Goal: Information Seeking & Learning: Compare options

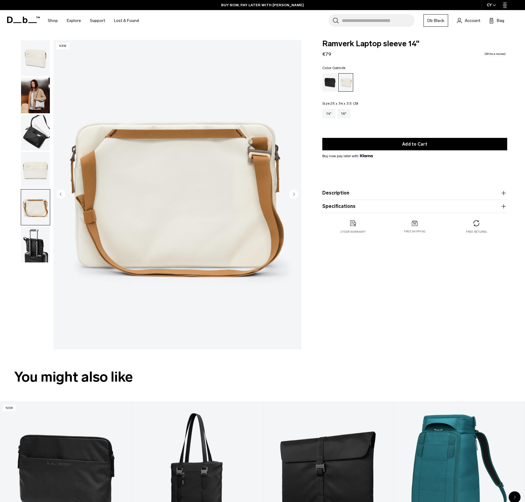
click at [497, 6] on div "CY" at bounding box center [491, 5] width 20 height 10
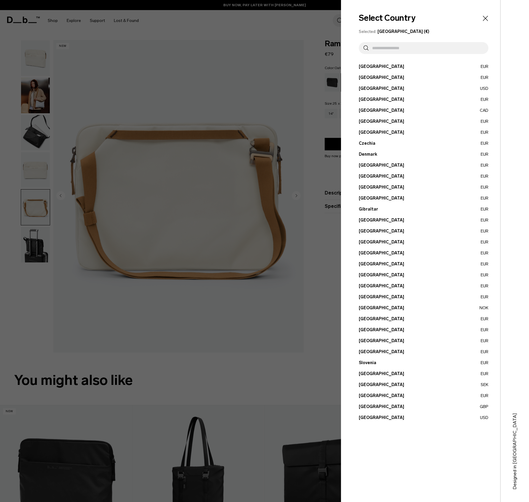
click at [367, 166] on button "Estonia EUR" at bounding box center [424, 165] width 130 height 6
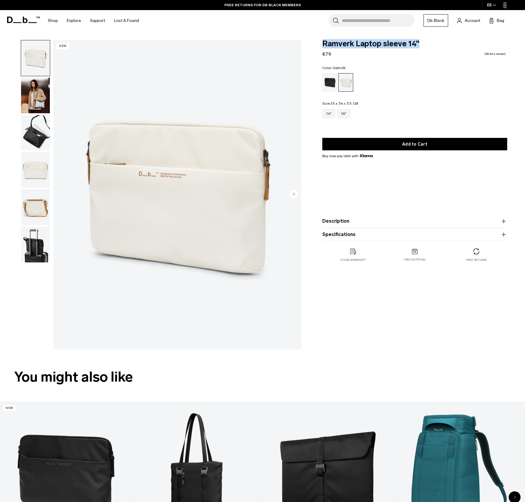
drag, startPoint x: 324, startPoint y: 42, endPoint x: 418, endPoint y: 43, distance: 94.3
click at [418, 43] on span "Ramverk Laptop sleeve 14"" at bounding box center [414, 44] width 185 height 8
copy span "Ramverk Laptop sleeve 14""
click at [502, 221] on icon "button" at bounding box center [503, 221] width 4 height 0
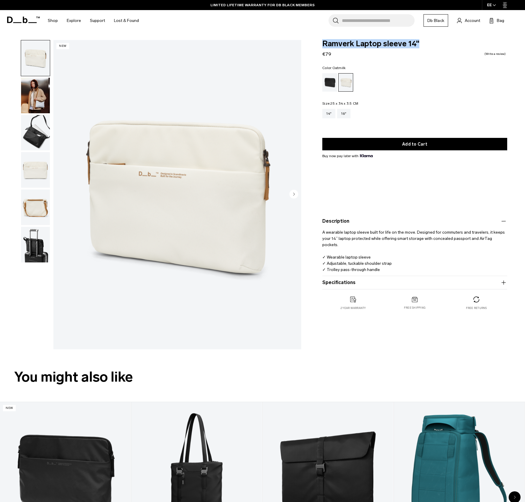
click at [503, 284] on icon "button" at bounding box center [503, 283] width 0 height 4
click at [345, 115] on div "16"" at bounding box center [343, 113] width 13 height 9
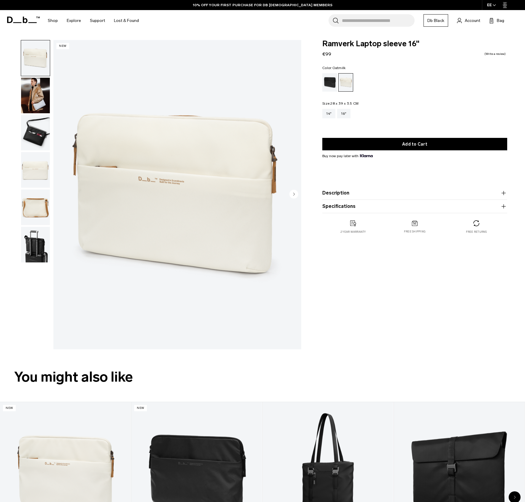
click at [504, 206] on icon "button" at bounding box center [503, 206] width 4 height 0
click at [36, 102] on img "button" at bounding box center [35, 96] width 29 height 36
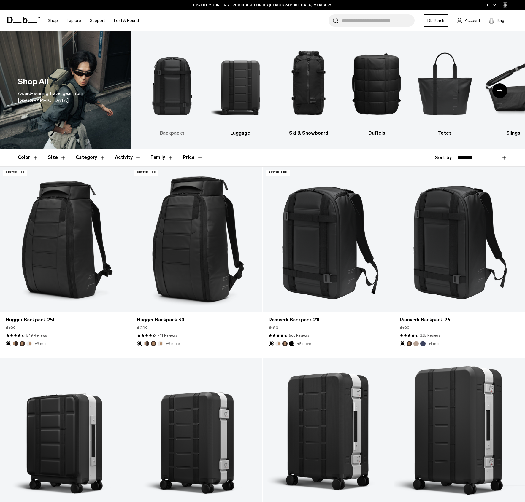
click at [171, 92] on img "1 / 10" at bounding box center [172, 83] width 58 height 87
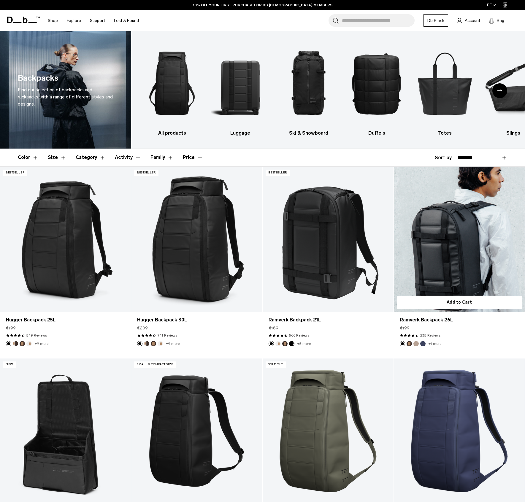
click at [460, 268] on link "Ramverk Backpack 26L" at bounding box center [459, 239] width 131 height 145
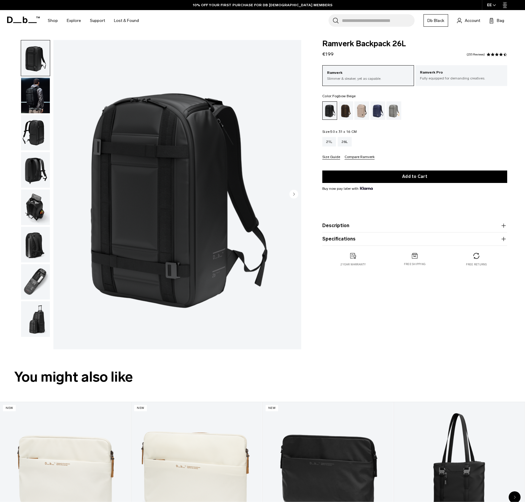
click at [360, 110] on div "Fogbow Beige" at bounding box center [361, 110] width 15 height 18
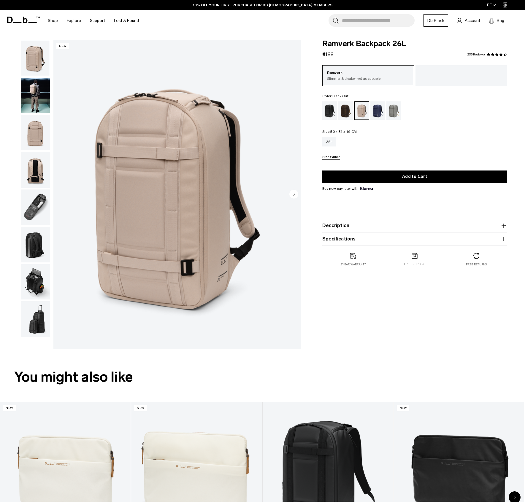
click at [327, 110] on div "Black Out" at bounding box center [329, 110] width 15 height 18
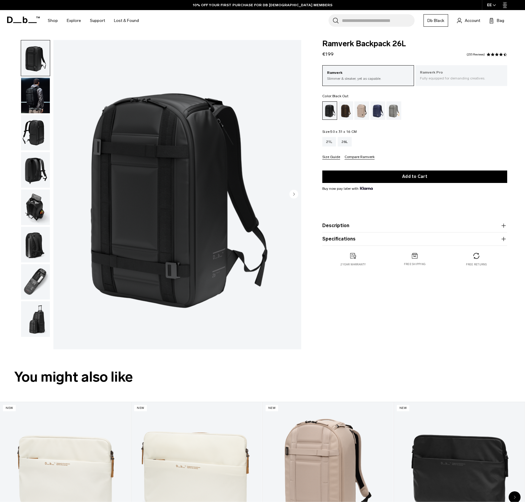
click at [450, 79] on p "Fully equipped for demanding creatives." at bounding box center [461, 78] width 83 height 5
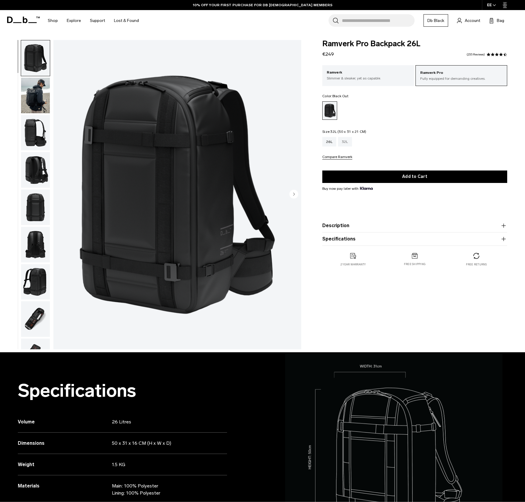
click at [349, 145] on div "32L" at bounding box center [345, 141] width 14 height 9
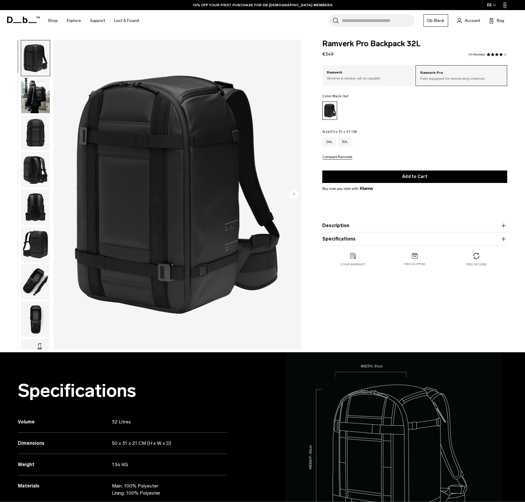
click at [36, 96] on img "button" at bounding box center [35, 96] width 29 height 36
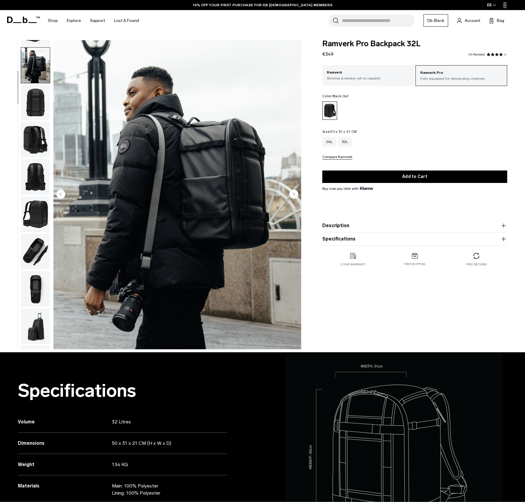
scroll to position [37, 0]
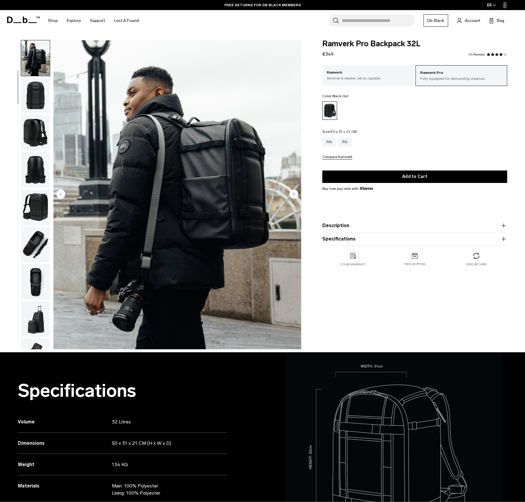
click at [36, 131] on img "button" at bounding box center [35, 133] width 29 height 36
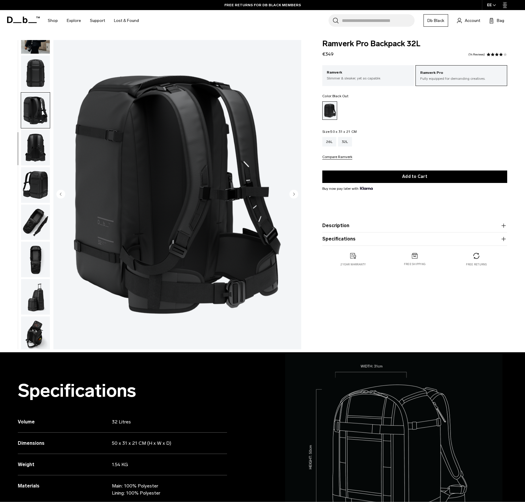
scroll to position [63, 0]
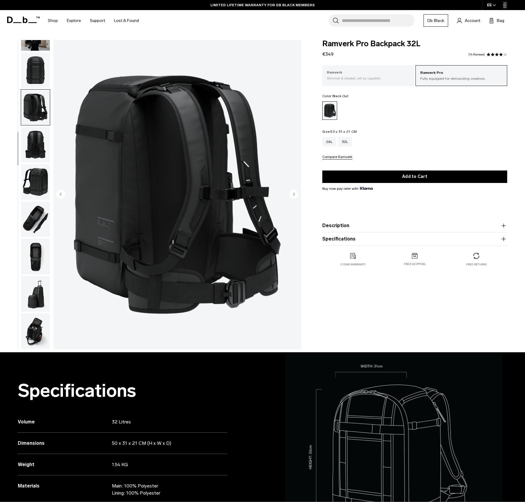
click at [356, 77] on p "Slimmer & sleaker, yet as capable." at bounding box center [368, 78] width 83 height 5
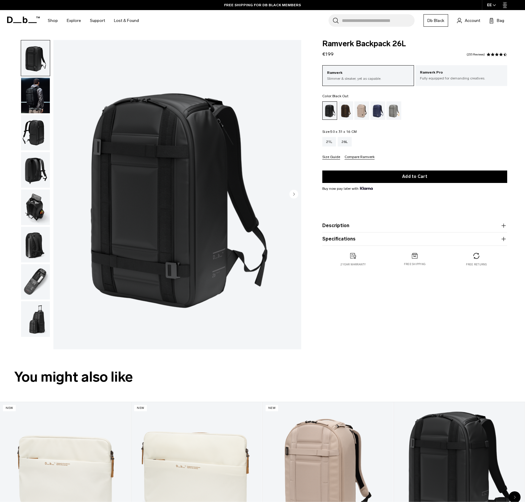
click at [37, 105] on img "button" at bounding box center [35, 96] width 29 height 36
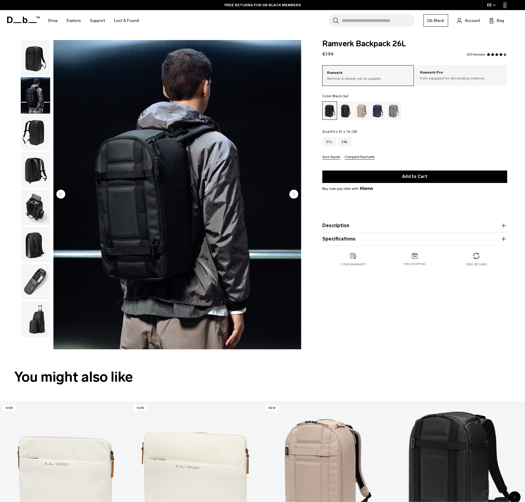
click at [40, 174] on img "button" at bounding box center [35, 170] width 29 height 36
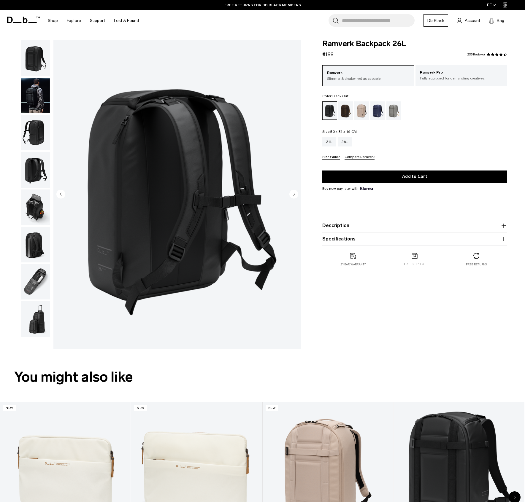
click at [37, 208] on img "button" at bounding box center [35, 208] width 29 height 36
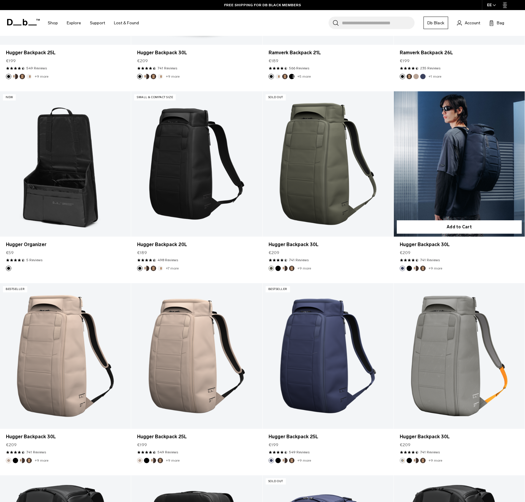
scroll to position [274, 0]
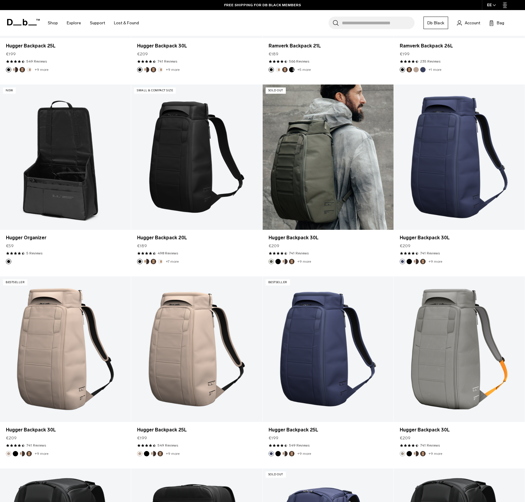
click at [313, 177] on link "Hugger Backpack 30L" at bounding box center [327, 157] width 131 height 145
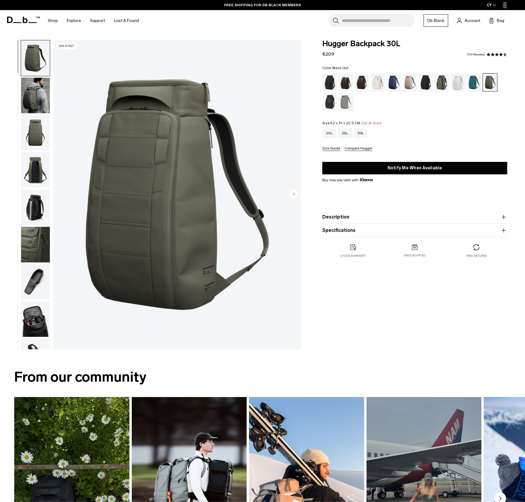
click at [329, 83] on div "Black Out" at bounding box center [329, 82] width 15 height 18
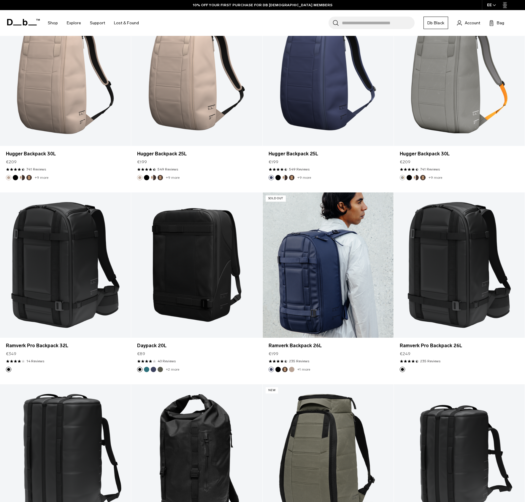
scroll to position [554, 0]
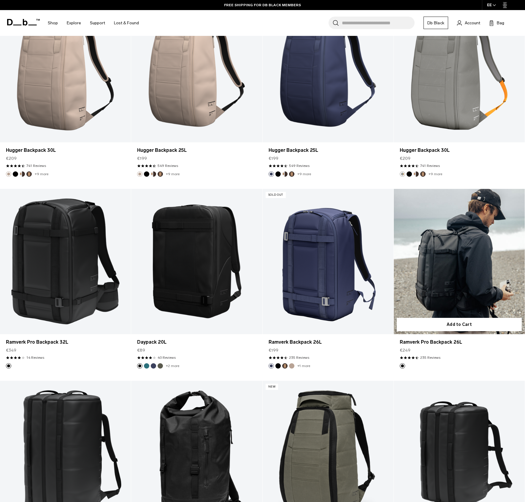
click at [469, 268] on link "Ramverk Pro Backpack 26L" at bounding box center [459, 261] width 131 height 145
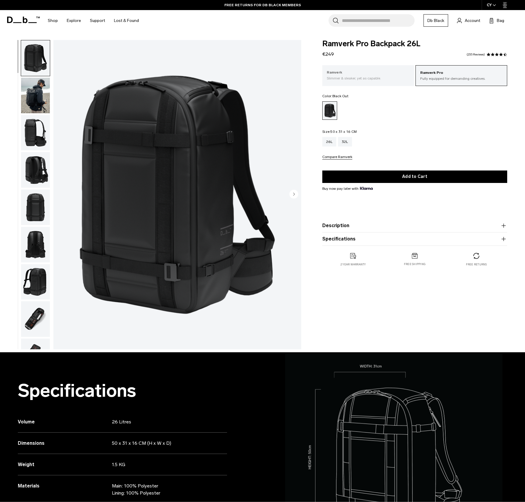
click at [369, 80] on p "Slimmer & sleaker, yet as capable." at bounding box center [368, 78] width 83 height 5
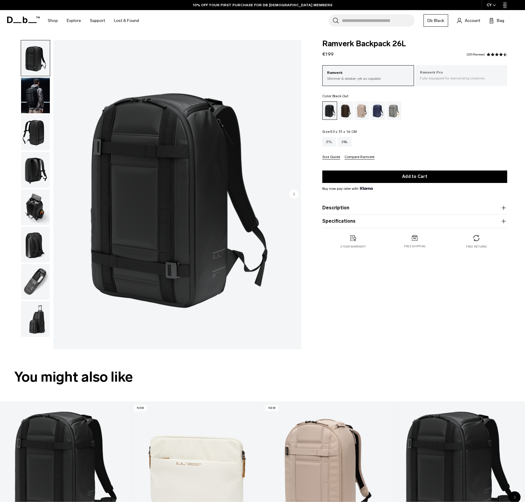
click at [453, 78] on p "Fully equipped for demanding creatives." at bounding box center [461, 78] width 83 height 5
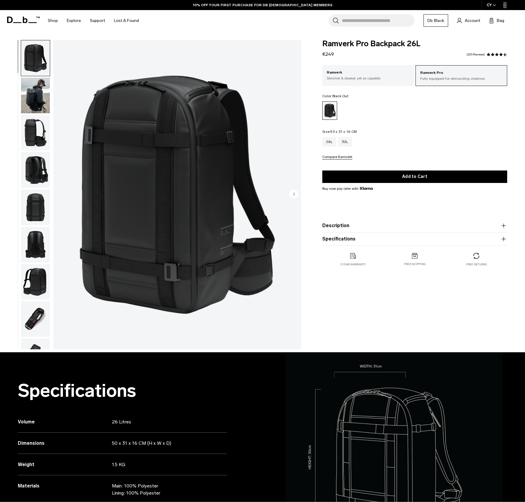
click at [504, 226] on icon "button" at bounding box center [503, 225] width 7 height 7
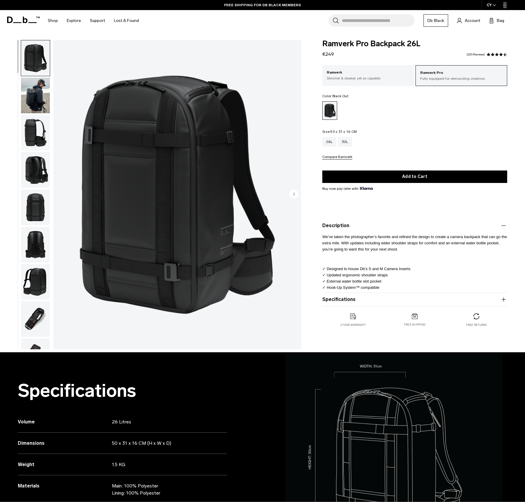
click at [503, 300] on icon "button" at bounding box center [503, 299] width 7 height 7
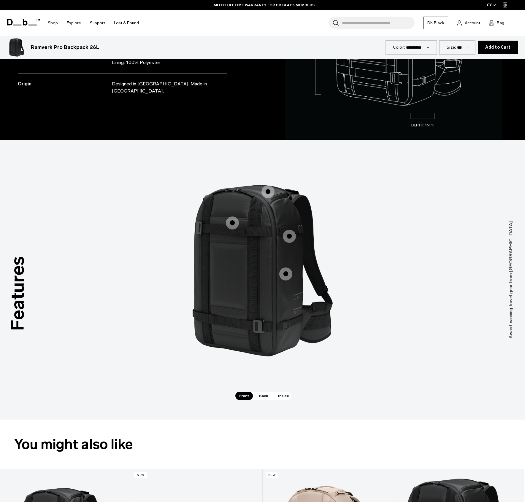
scroll to position [437, 0]
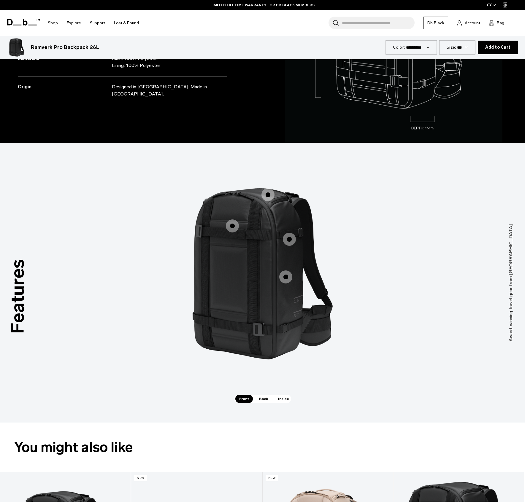
click at [261, 399] on span "Back" at bounding box center [263, 399] width 17 height 8
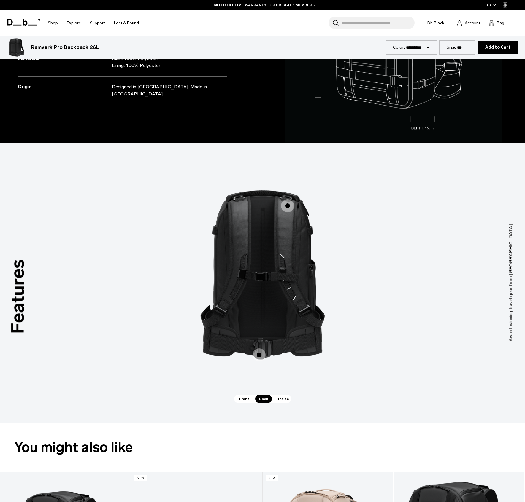
click at [281, 400] on span "Inside" at bounding box center [283, 399] width 19 height 8
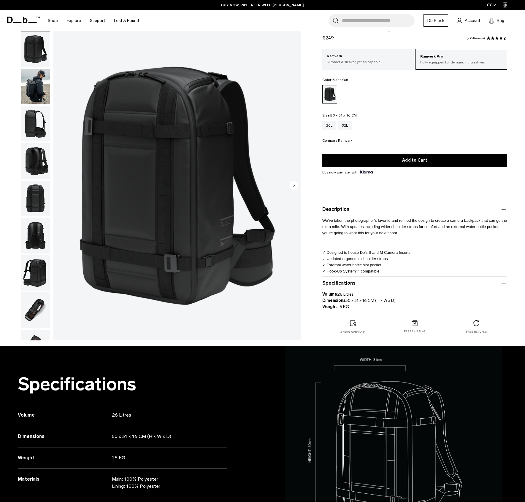
scroll to position [0, 0]
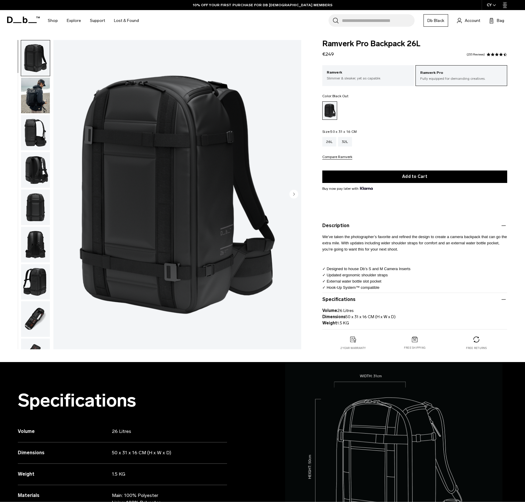
click at [34, 317] on img "button" at bounding box center [35, 319] width 29 height 36
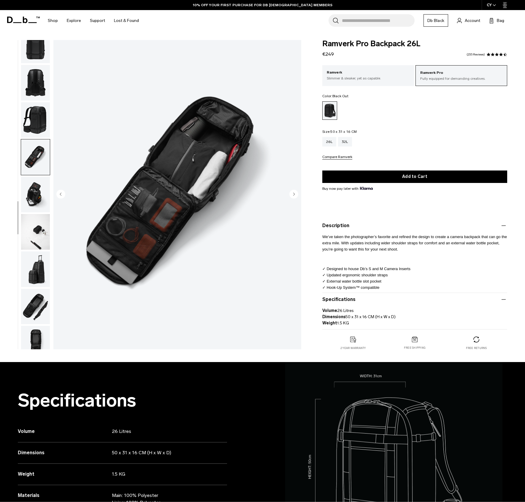
scroll to position [174, 0]
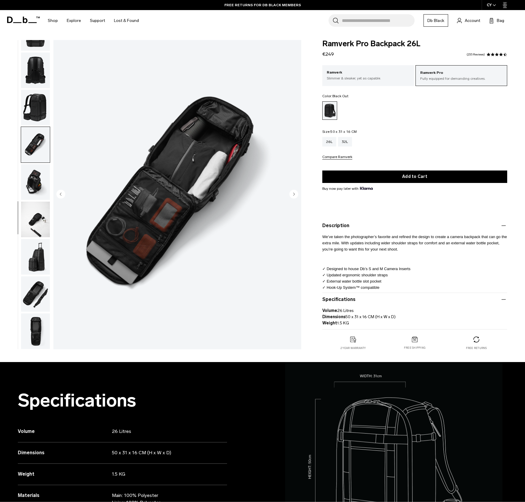
click at [33, 221] on img "button" at bounding box center [35, 220] width 29 height 36
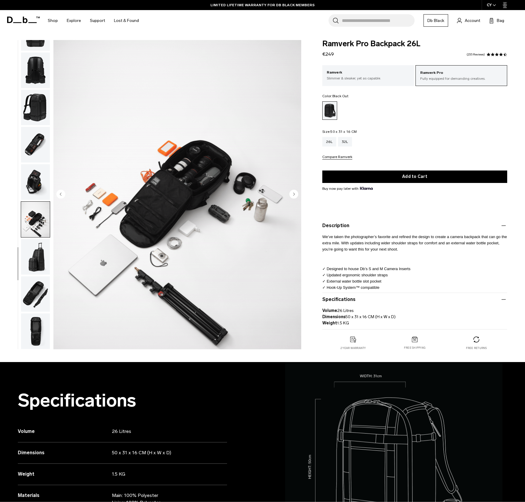
click at [39, 297] on img "button" at bounding box center [35, 294] width 29 height 36
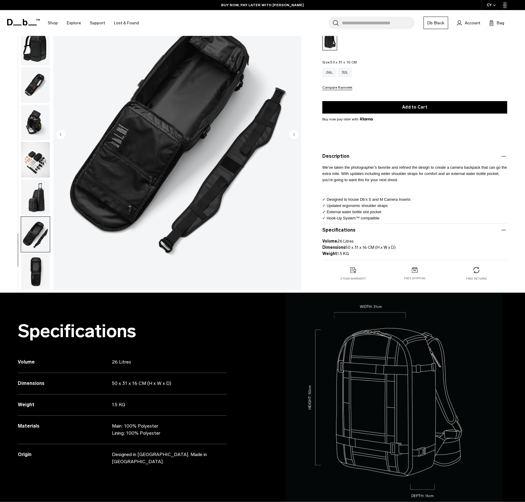
scroll to position [70, 0]
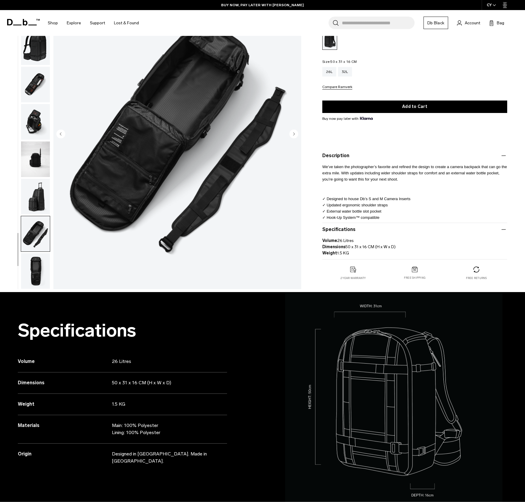
click at [38, 277] on img "button" at bounding box center [35, 271] width 29 height 36
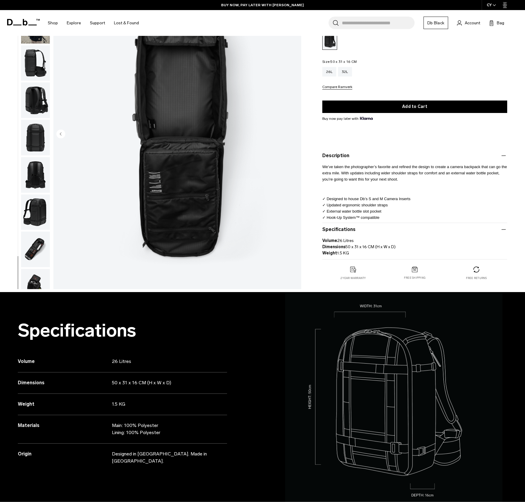
scroll to position [9, 0]
